Goal: Information Seeking & Learning: Learn about a topic

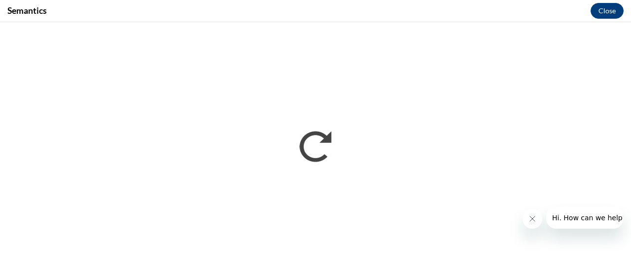
click at [522, 220] on button "Close message from company" at bounding box center [532, 219] width 20 height 20
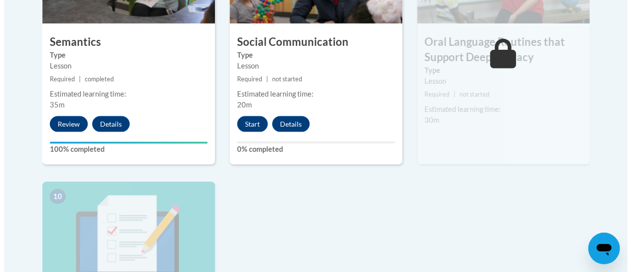
scroll to position [974, 0]
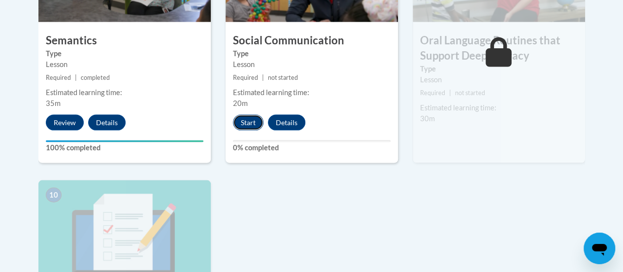
click at [249, 121] on button "Start" at bounding box center [248, 123] width 31 height 16
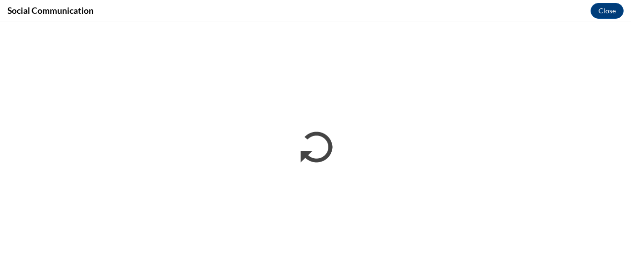
scroll to position [0, 0]
